Goal: Task Accomplishment & Management: Manage account settings

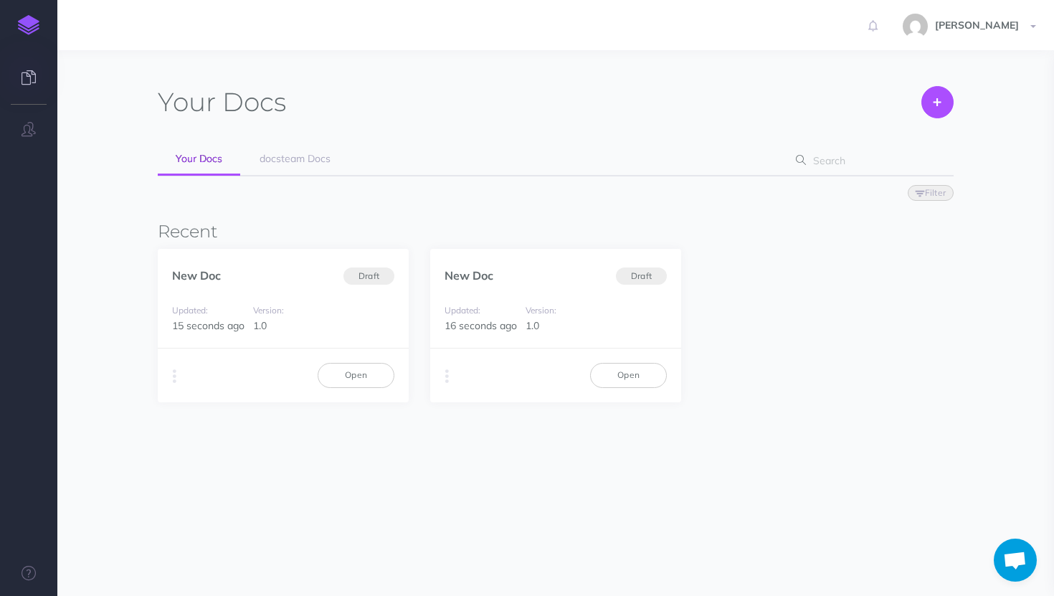
click at [1025, 567] on span "Open chat" at bounding box center [1016, 562] width 24 height 20
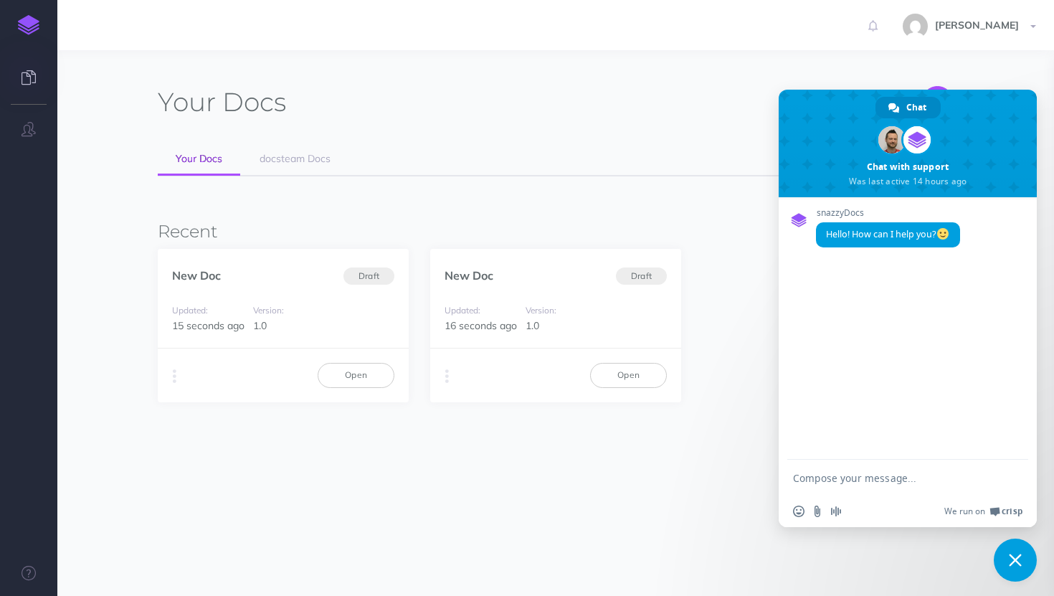
click at [1025, 68] on section "Your Docs Create Import Your Docs docsteam Docs Filter Status Published Drafts …" at bounding box center [555, 342] width 997 height 585
click at [1010, 548] on span "Close chat" at bounding box center [1015, 560] width 43 height 43
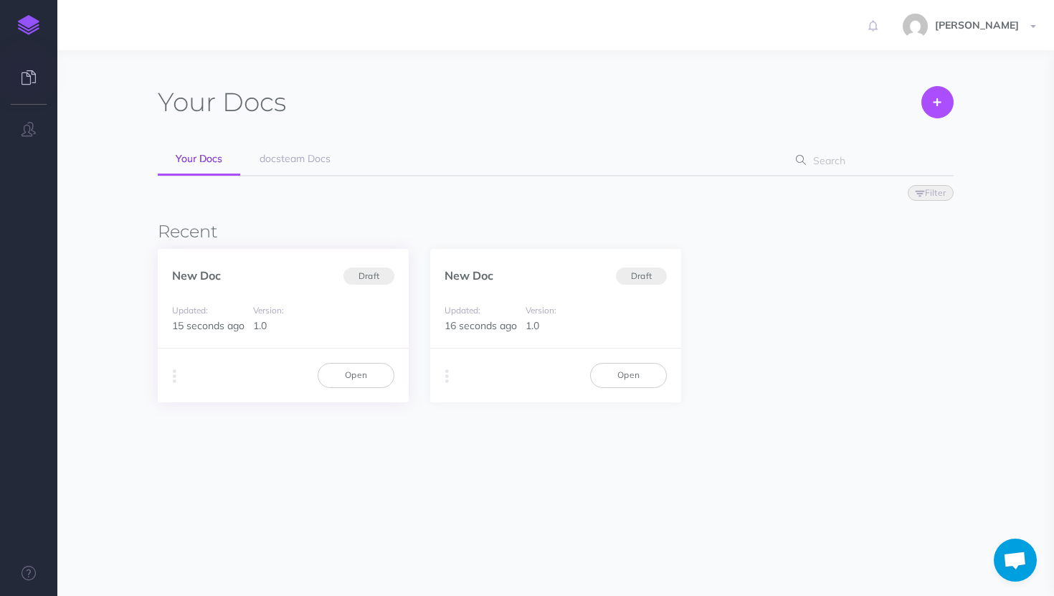
click at [298, 310] on div "Version: 1.0" at bounding box center [283, 318] width 74 height 32
click at [197, 278] on link "New Doc" at bounding box center [196, 275] width 49 height 14
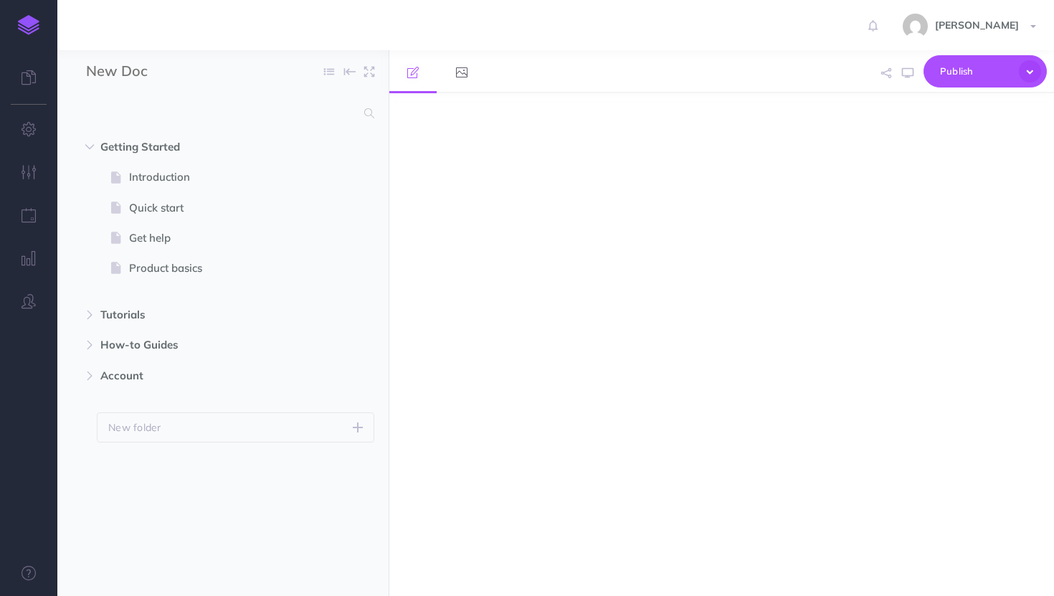
select select "null"
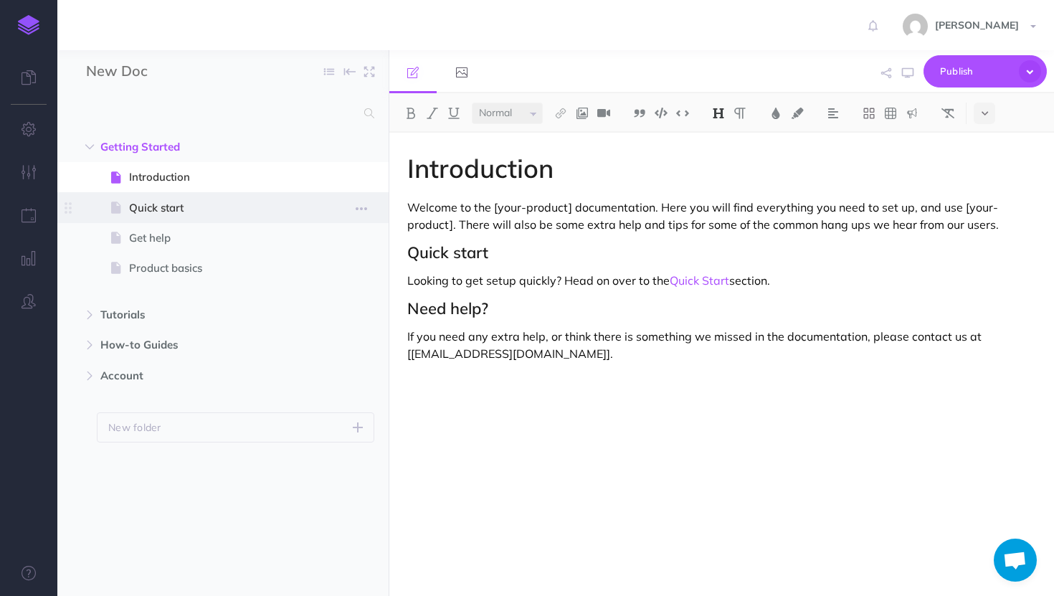
click at [175, 213] on span "Quick start" at bounding box center [216, 207] width 174 height 17
select select "null"
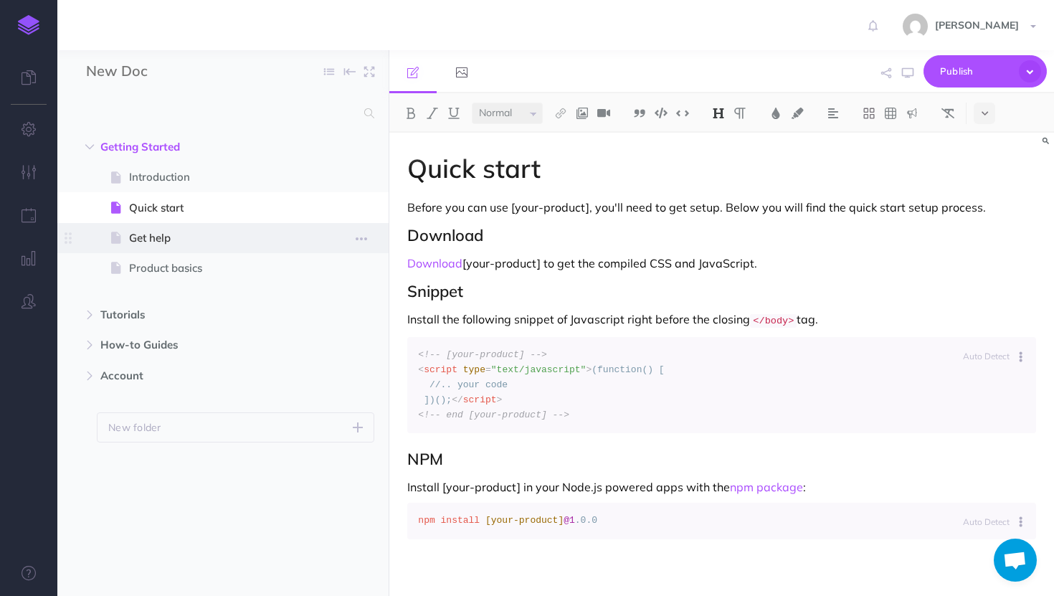
click at [170, 230] on span "Get help" at bounding box center [216, 238] width 174 height 17
select select "null"
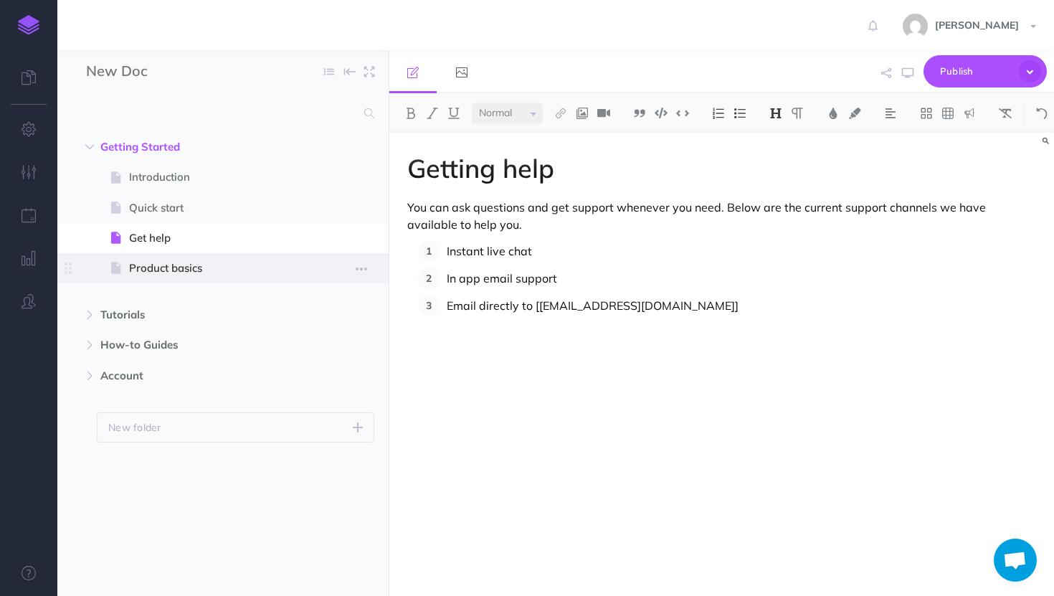
click at [164, 260] on span "Product basics" at bounding box center [216, 268] width 174 height 17
select select "null"
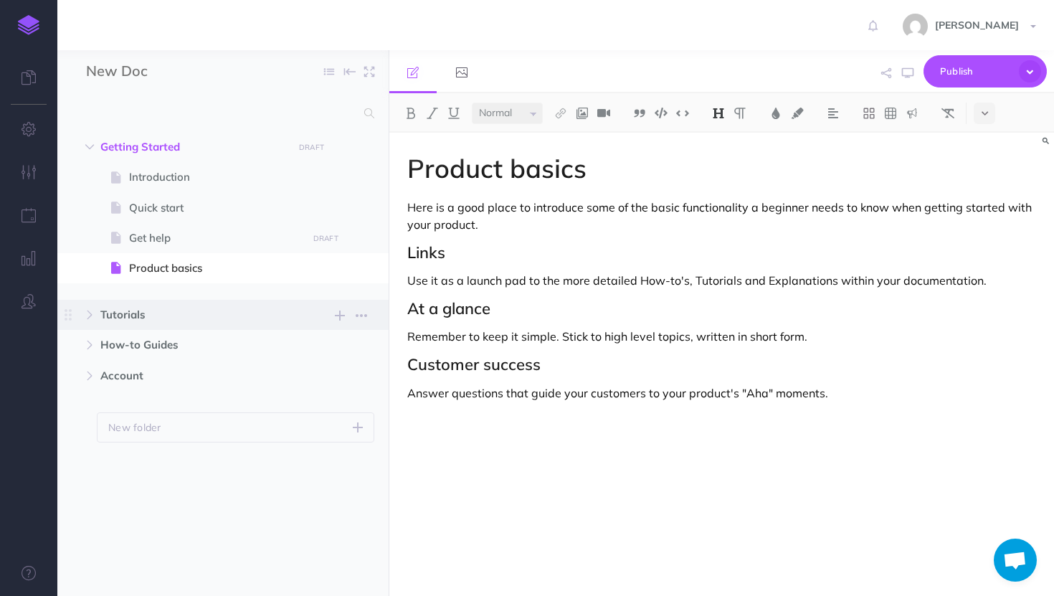
click at [153, 311] on span "Tutorials" at bounding box center [192, 314] width 184 height 17
select select "null"
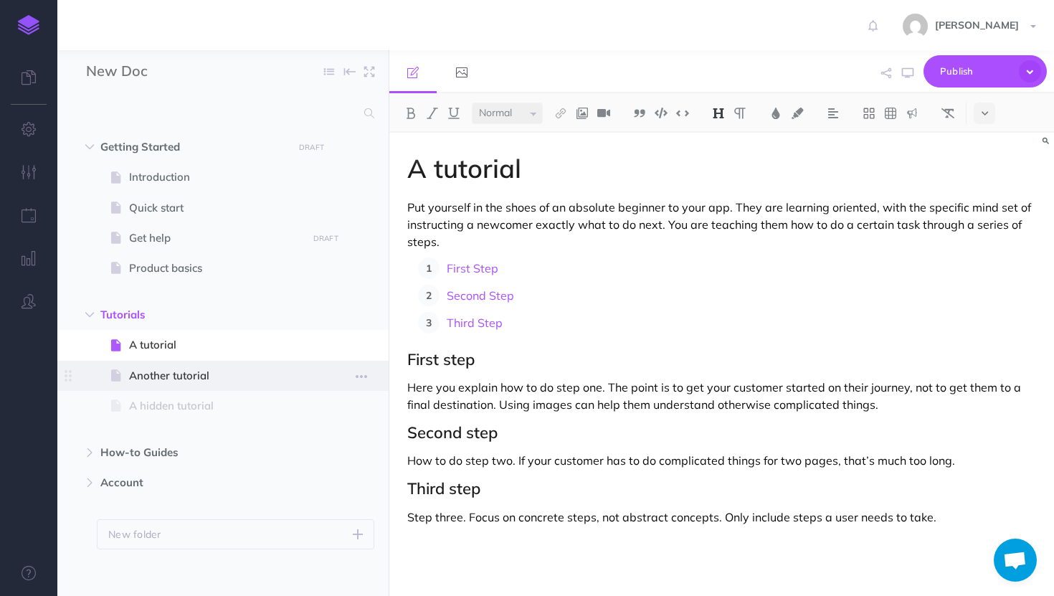
click at [145, 362] on span at bounding box center [222, 376] width 331 height 30
select select "null"
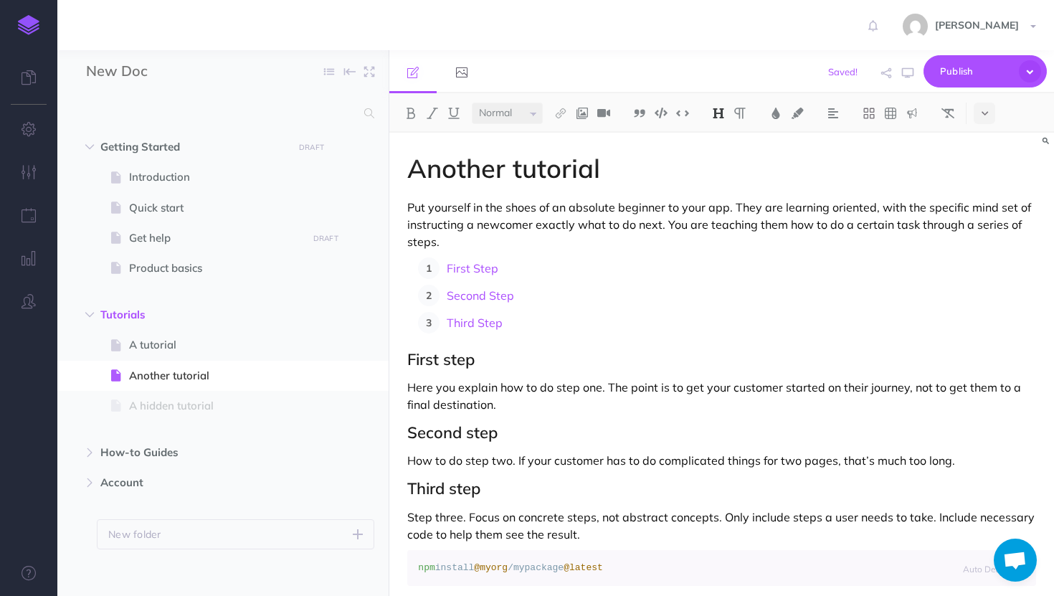
click at [32, 29] on img at bounding box center [29, 25] width 22 height 20
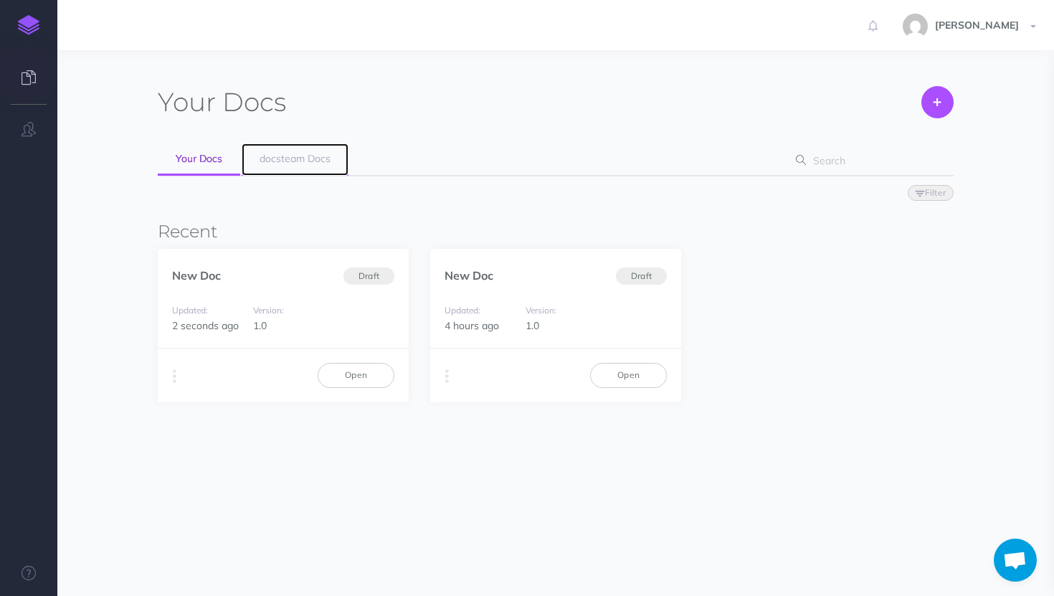
click at [283, 158] on span "docsteam Docs" at bounding box center [295, 158] width 71 height 13
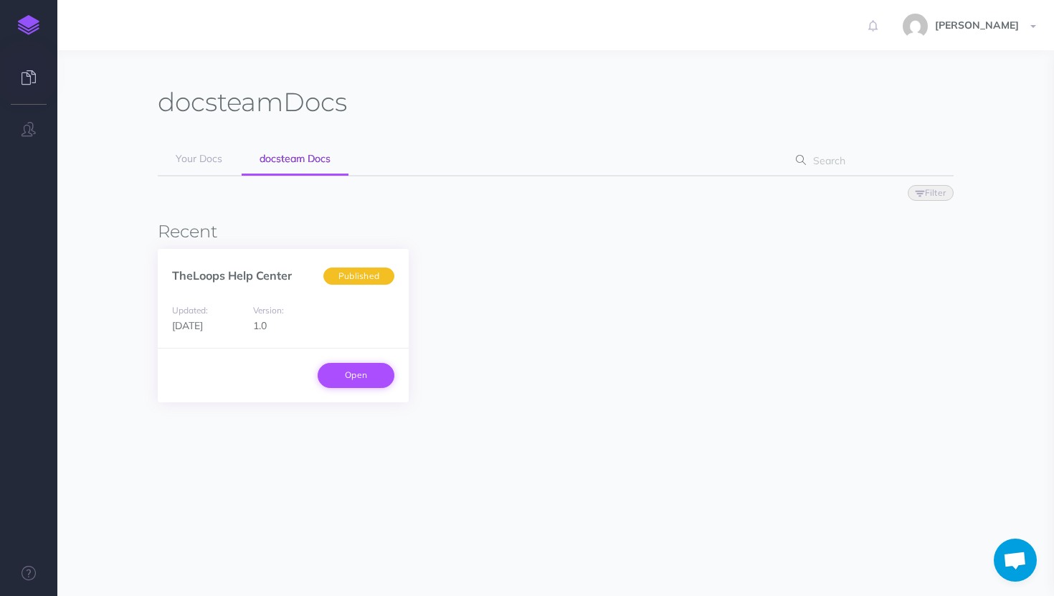
click at [339, 377] on link "Open" at bounding box center [356, 375] width 77 height 24
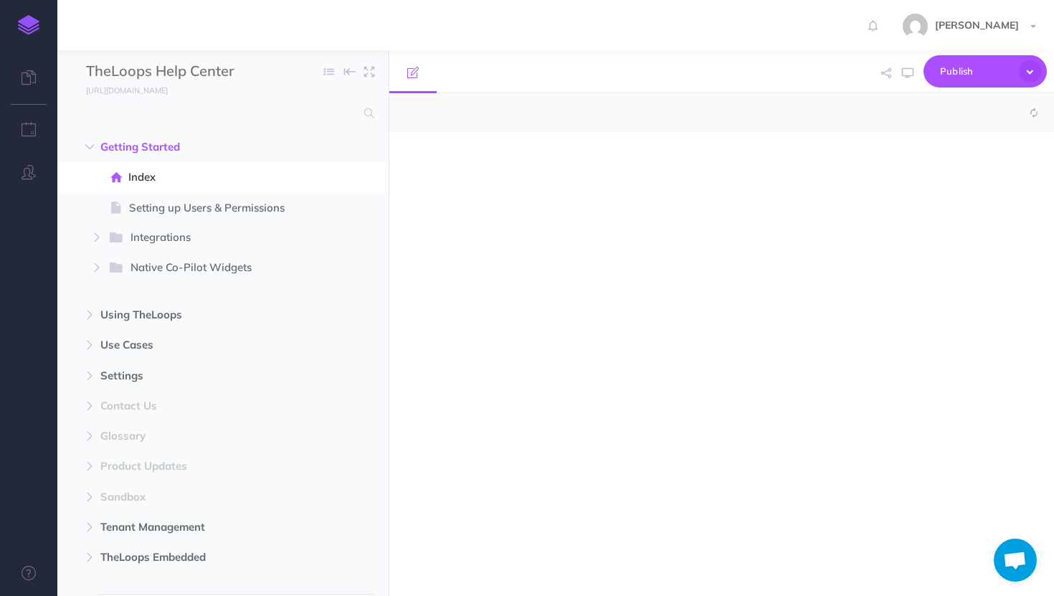
select select "null"
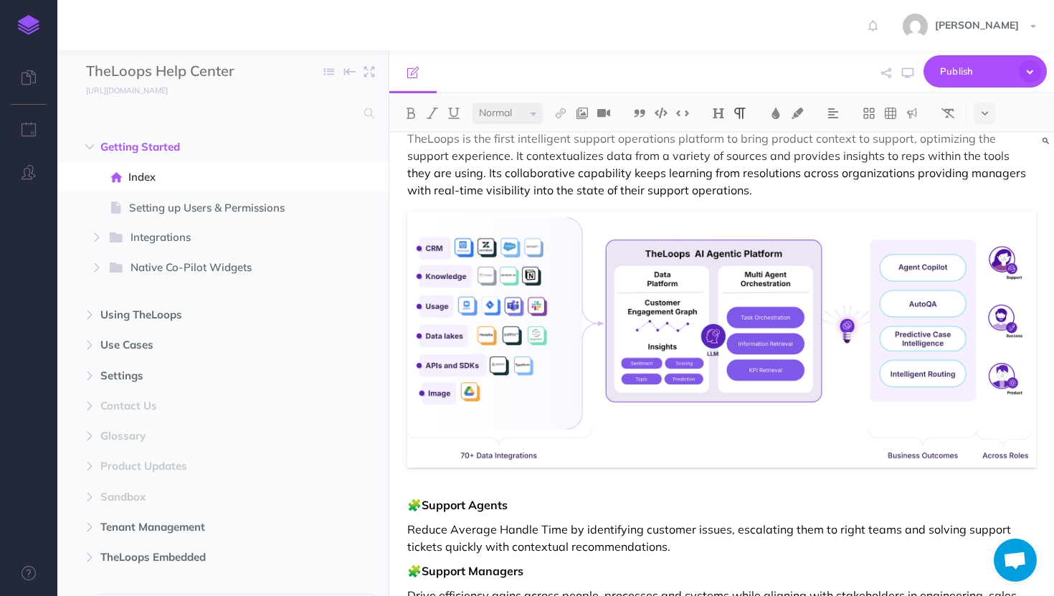
scroll to position [494, 0]
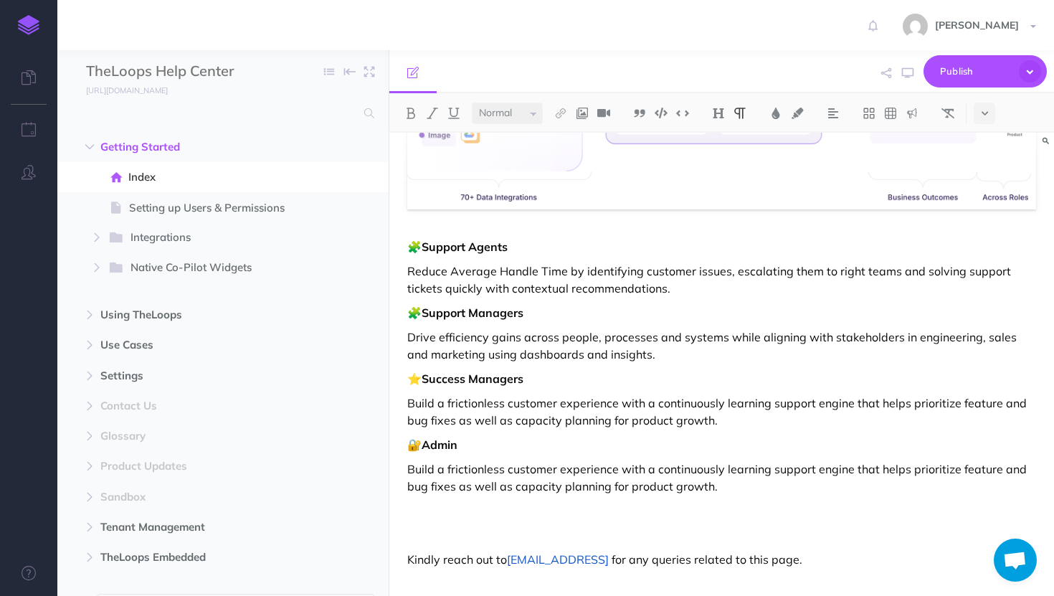
click at [31, 22] on img at bounding box center [29, 25] width 22 height 20
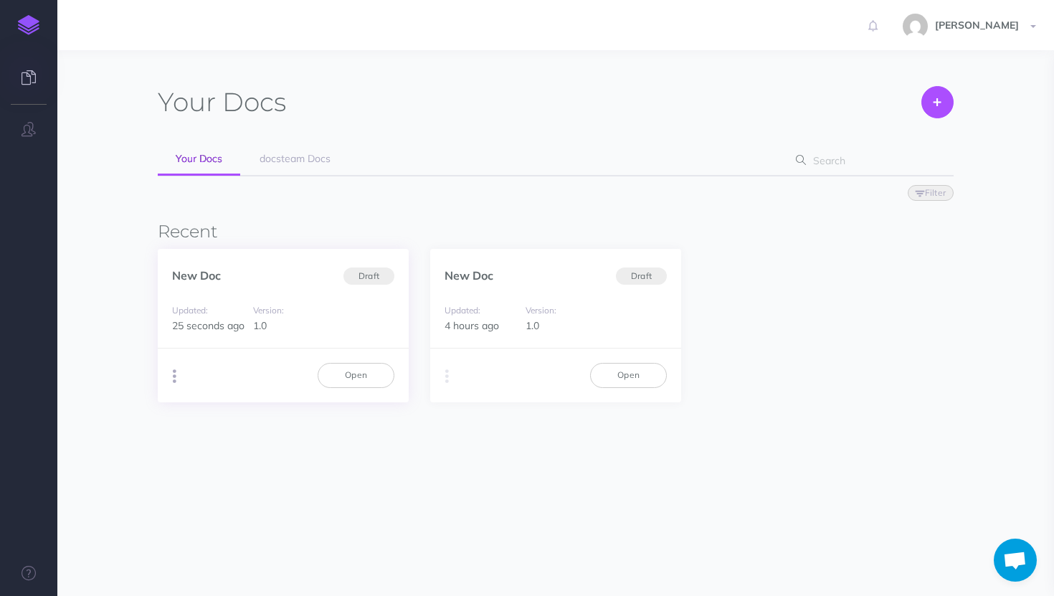
click at [171, 372] on button "button" at bounding box center [175, 377] width 14 height 22
click at [191, 478] on button "Archive" at bounding box center [247, 481] width 179 height 25
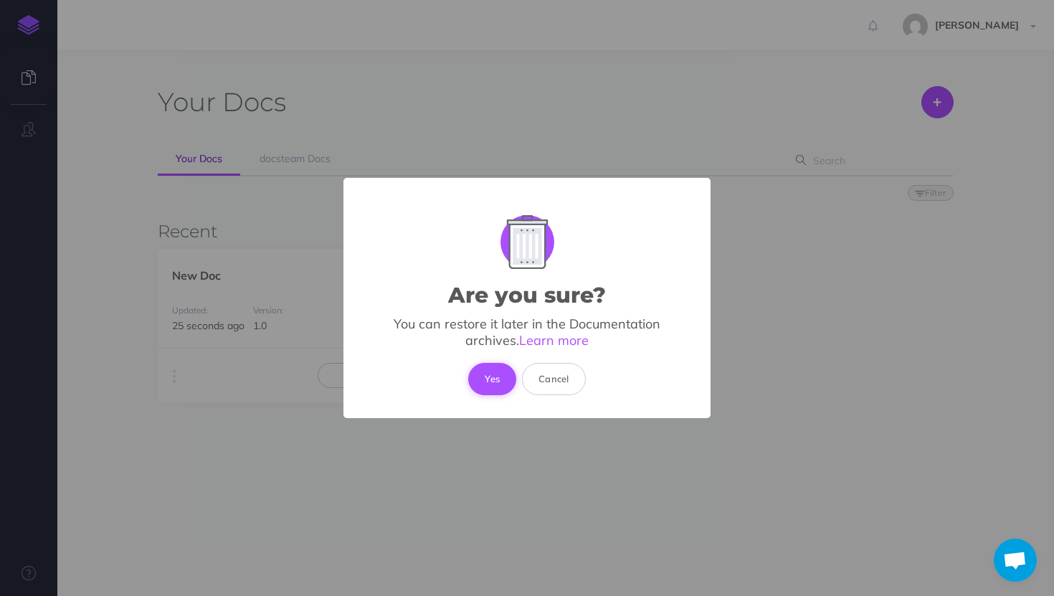
click at [481, 377] on button "Yes" at bounding box center [492, 379] width 48 height 32
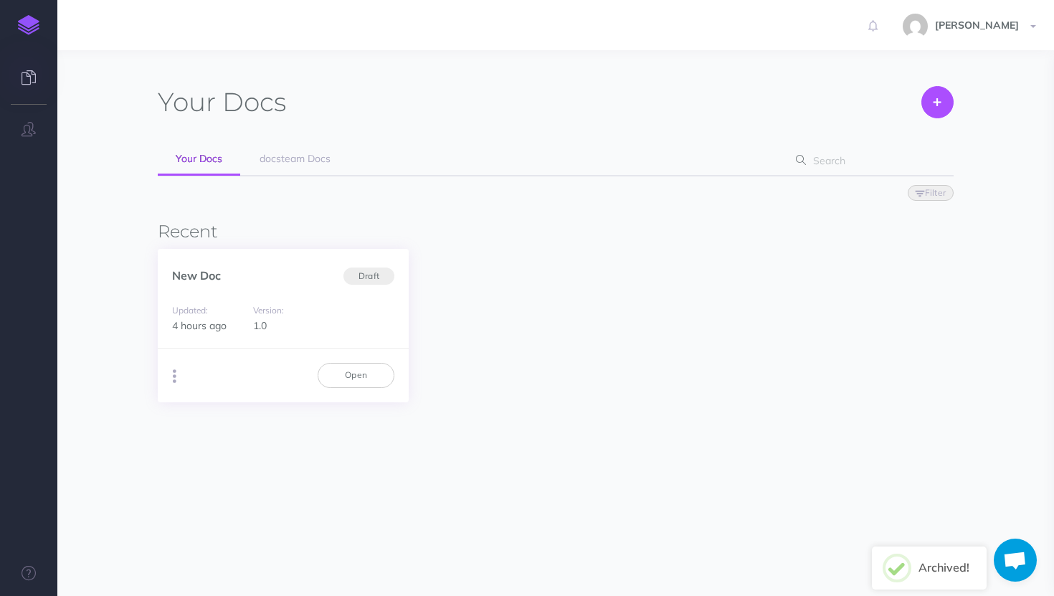
click at [169, 382] on button "button" at bounding box center [175, 377] width 14 height 22
click at [177, 474] on button "Archive" at bounding box center [247, 481] width 179 height 25
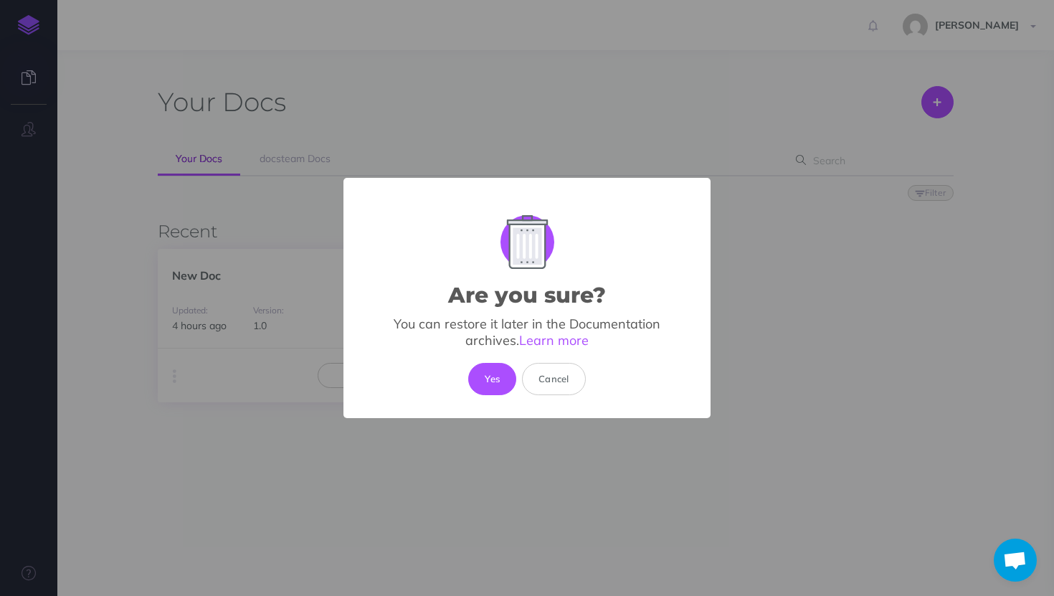
click button "Yes" at bounding box center [492, 379] width 48 height 32
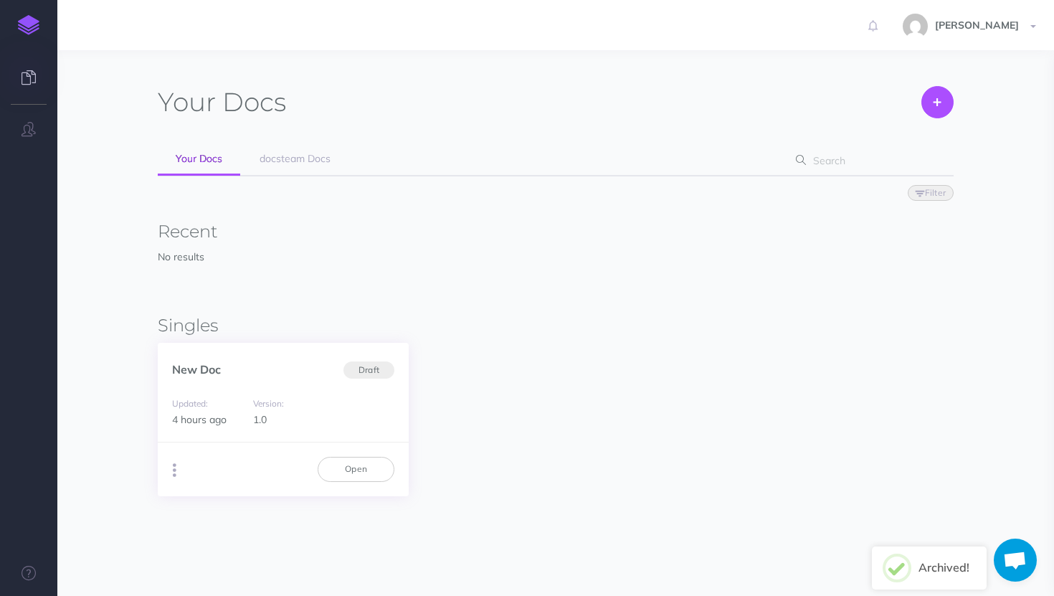
click at [176, 476] on icon "button" at bounding box center [175, 471] width 4 height 20
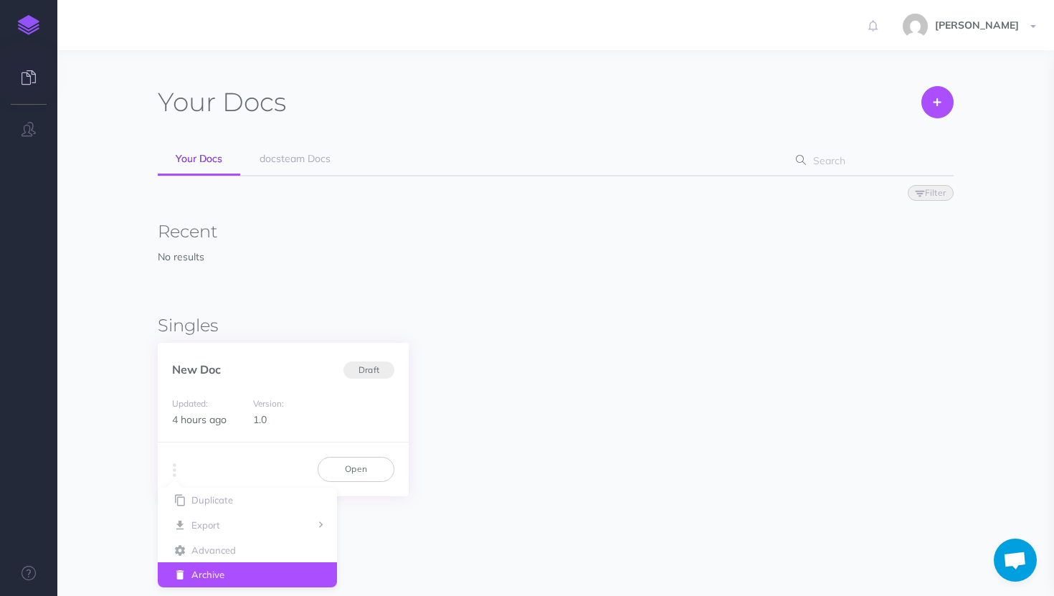
click at [184, 570] on button "Archive" at bounding box center [247, 574] width 179 height 25
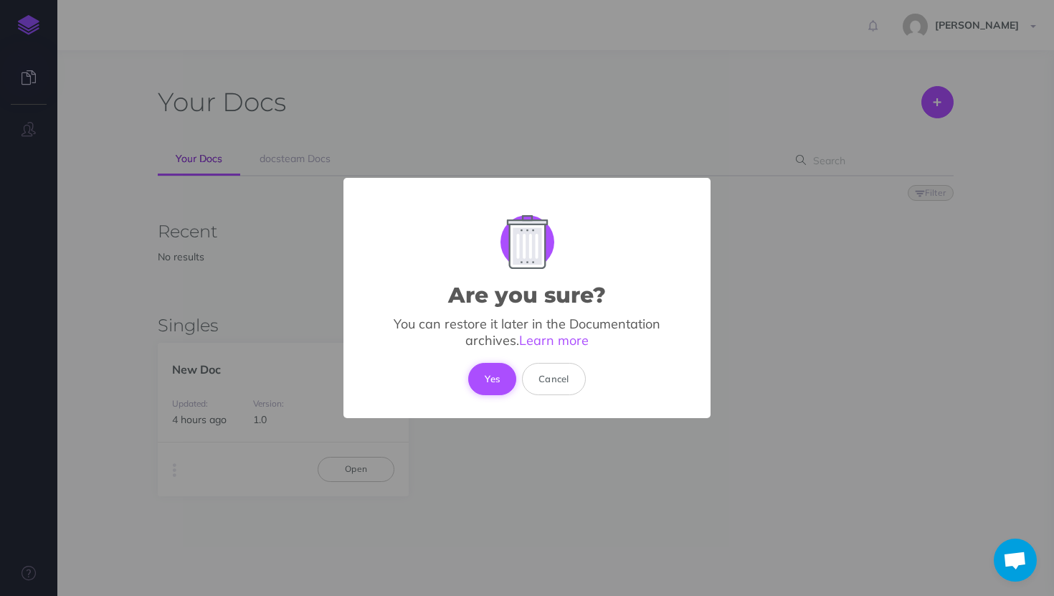
click at [502, 379] on button "Yes" at bounding box center [492, 379] width 48 height 32
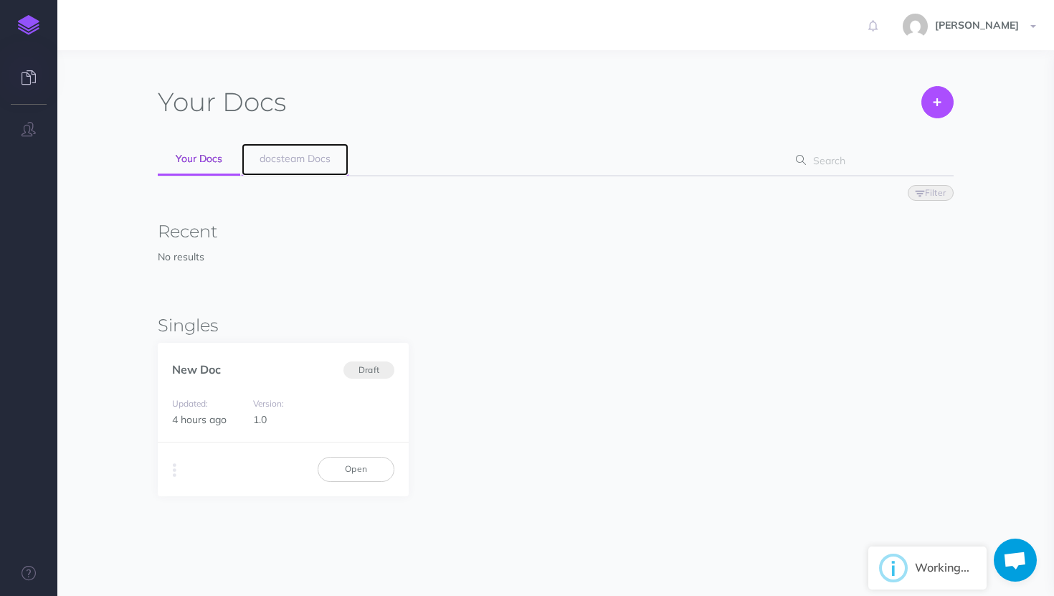
click at [270, 143] on link "docsteam Docs" at bounding box center [295, 159] width 107 height 32
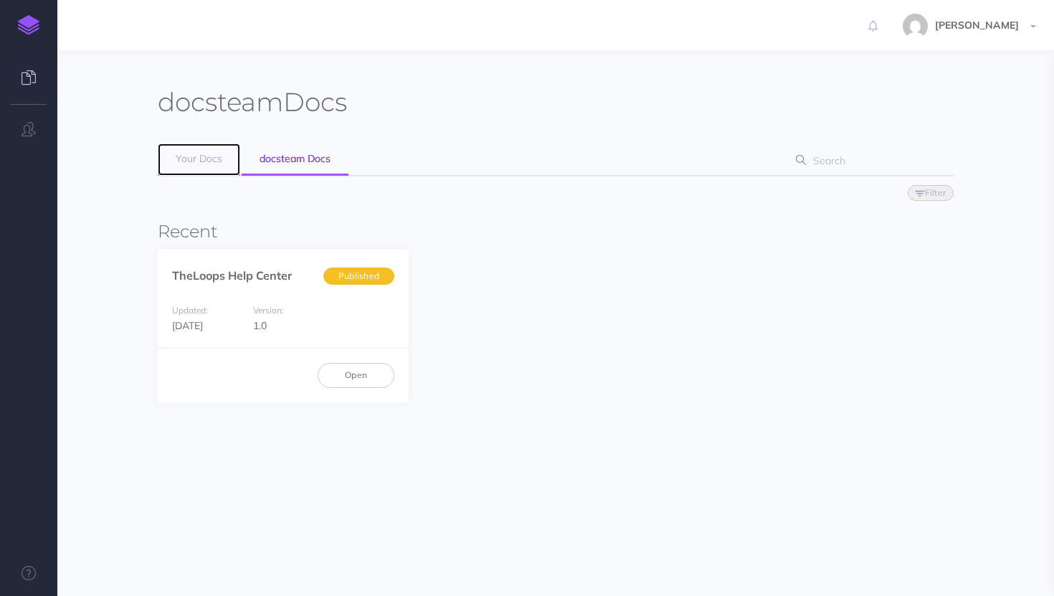
click at [220, 159] on span "Your Docs" at bounding box center [199, 158] width 47 height 13
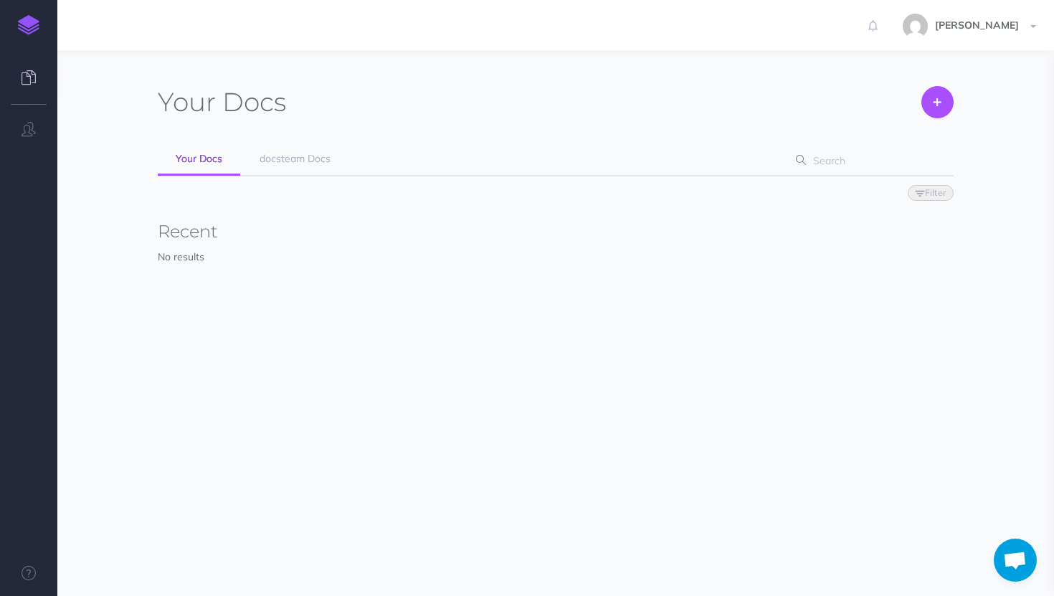
click at [36, 25] on img at bounding box center [29, 25] width 22 height 20
